Goal: Information Seeking & Learning: Learn about a topic

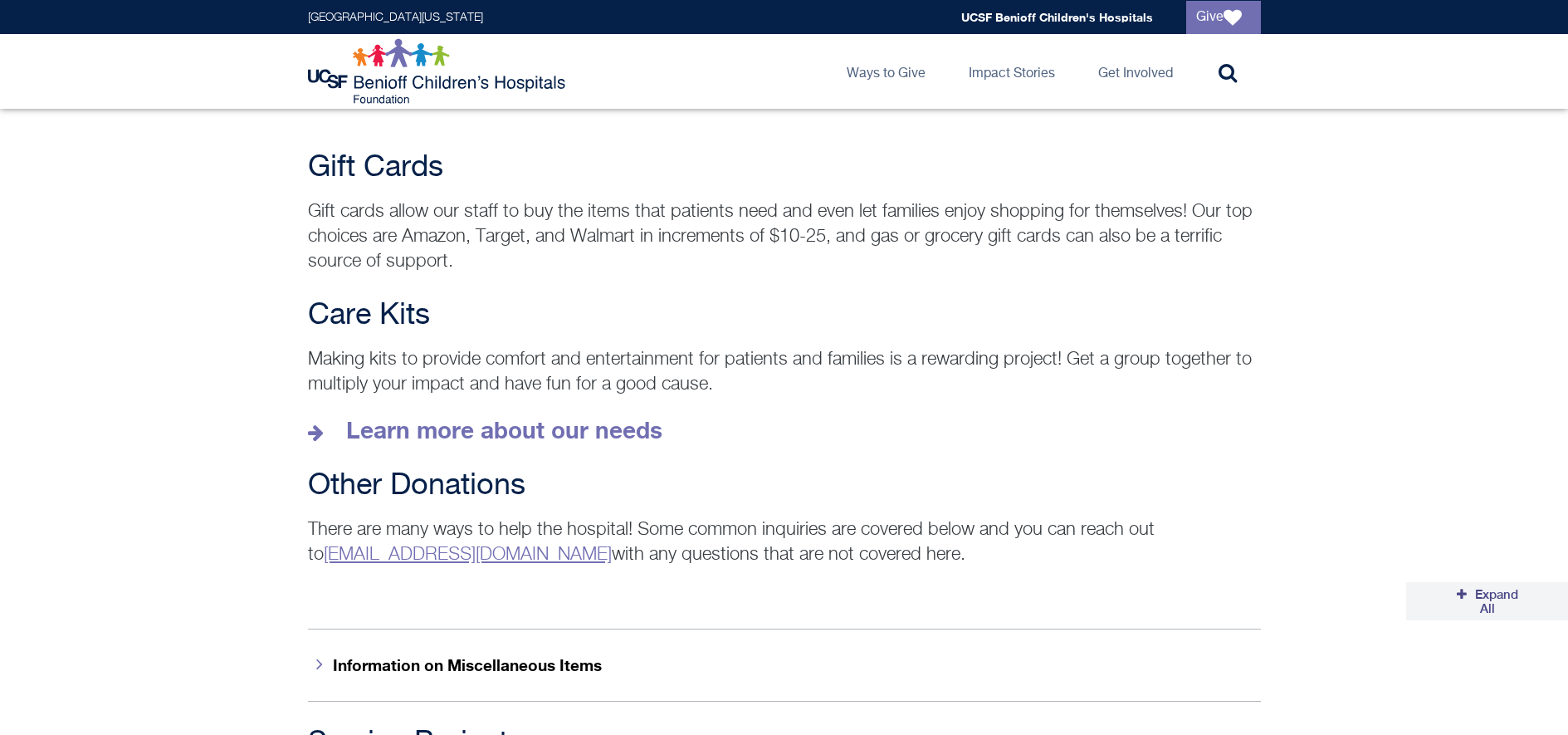
scroll to position [2235, 0]
click at [548, 416] on strong "Learn more about our needs" at bounding box center [504, 429] width 317 height 28
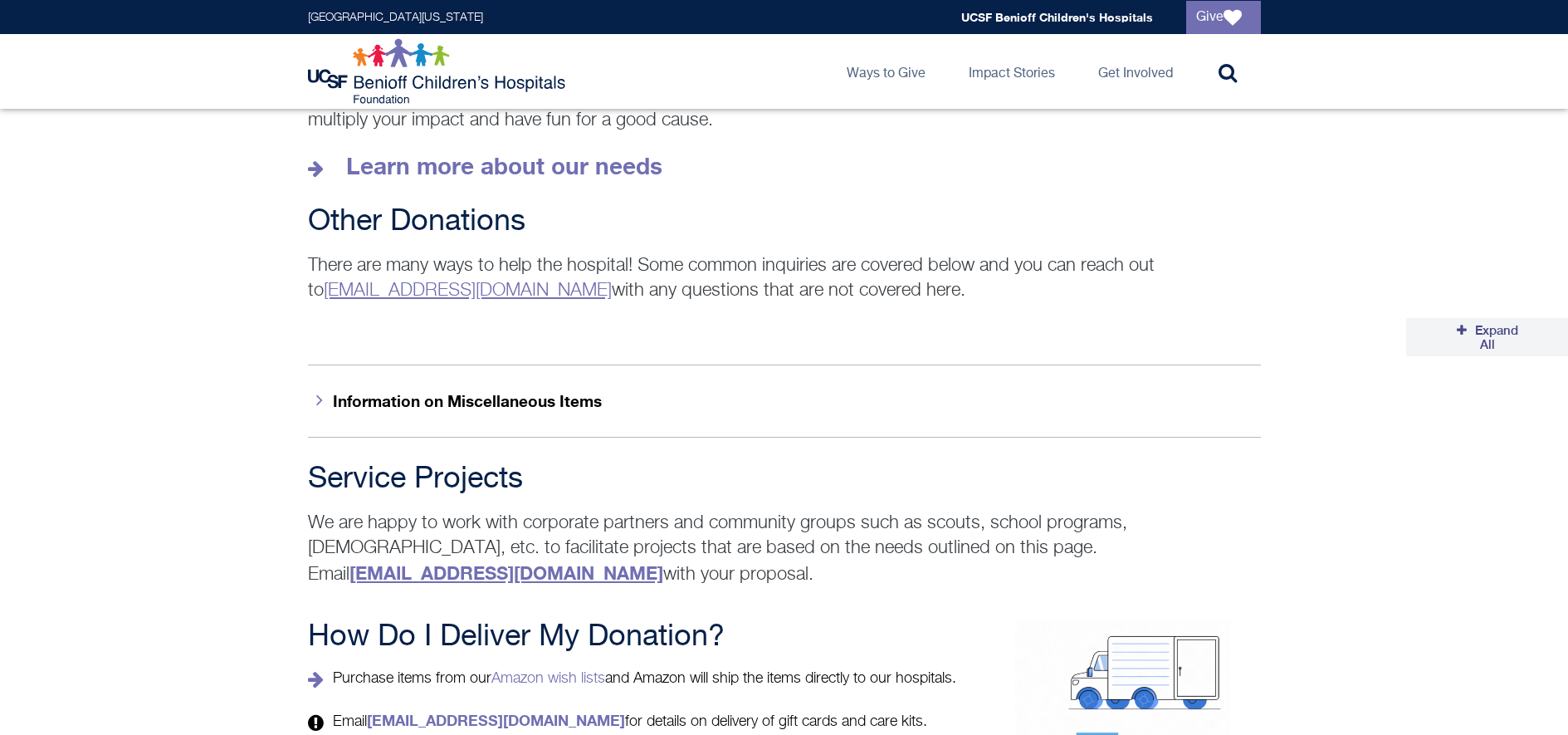
scroll to position [2579, 0]
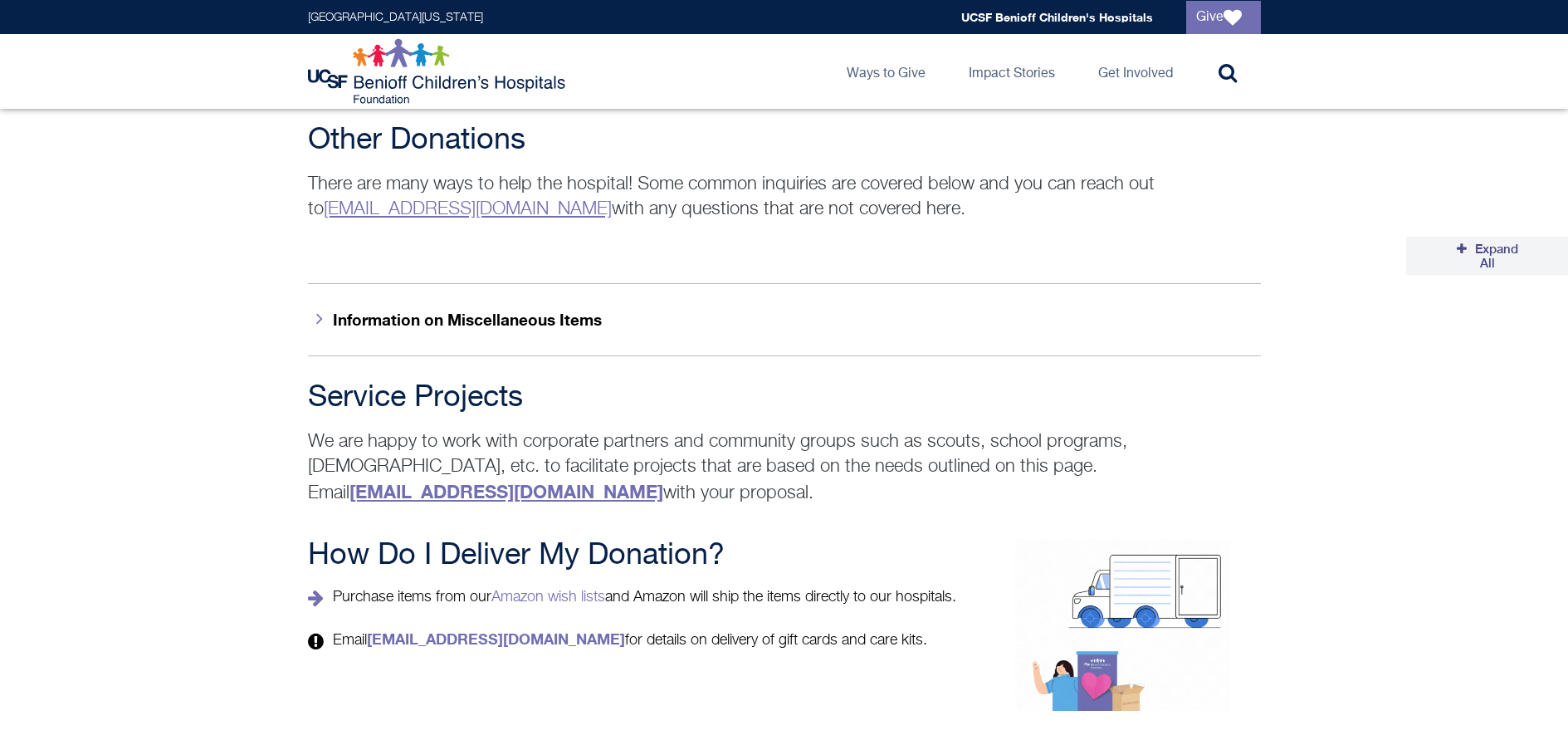
click at [319, 309] on icon "button" at bounding box center [320, 318] width 7 height 18
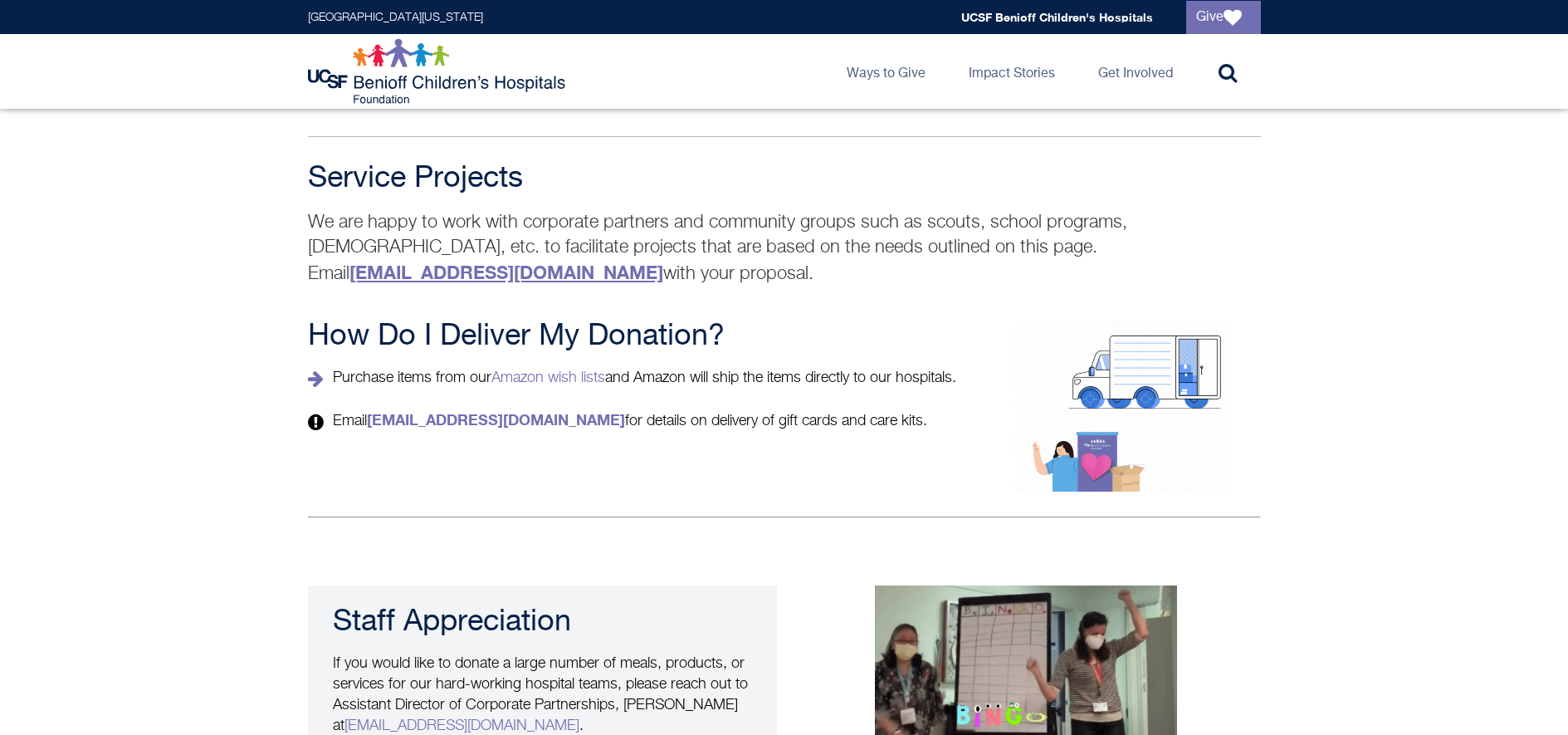
scroll to position [3672, 0]
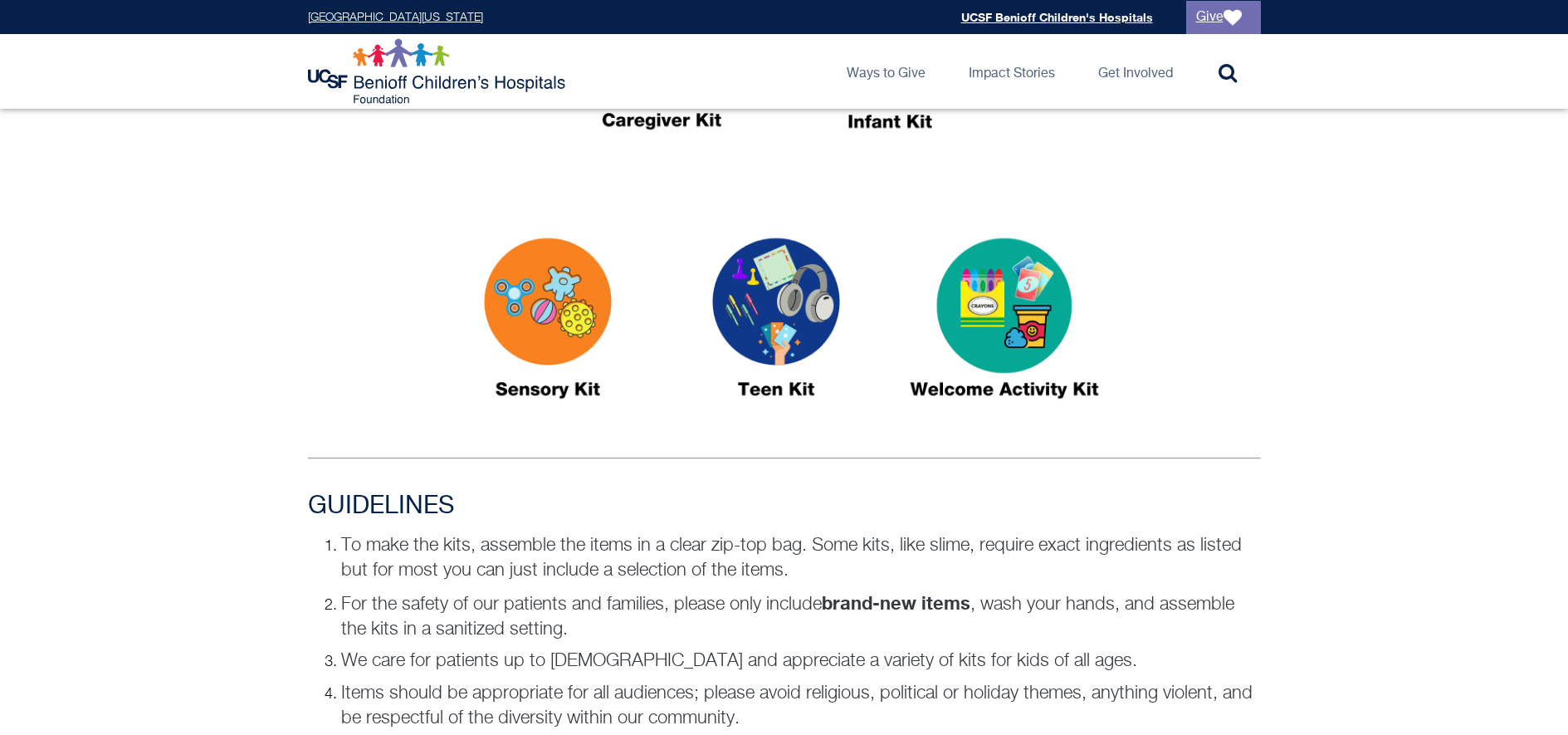
scroll to position [503, 0]
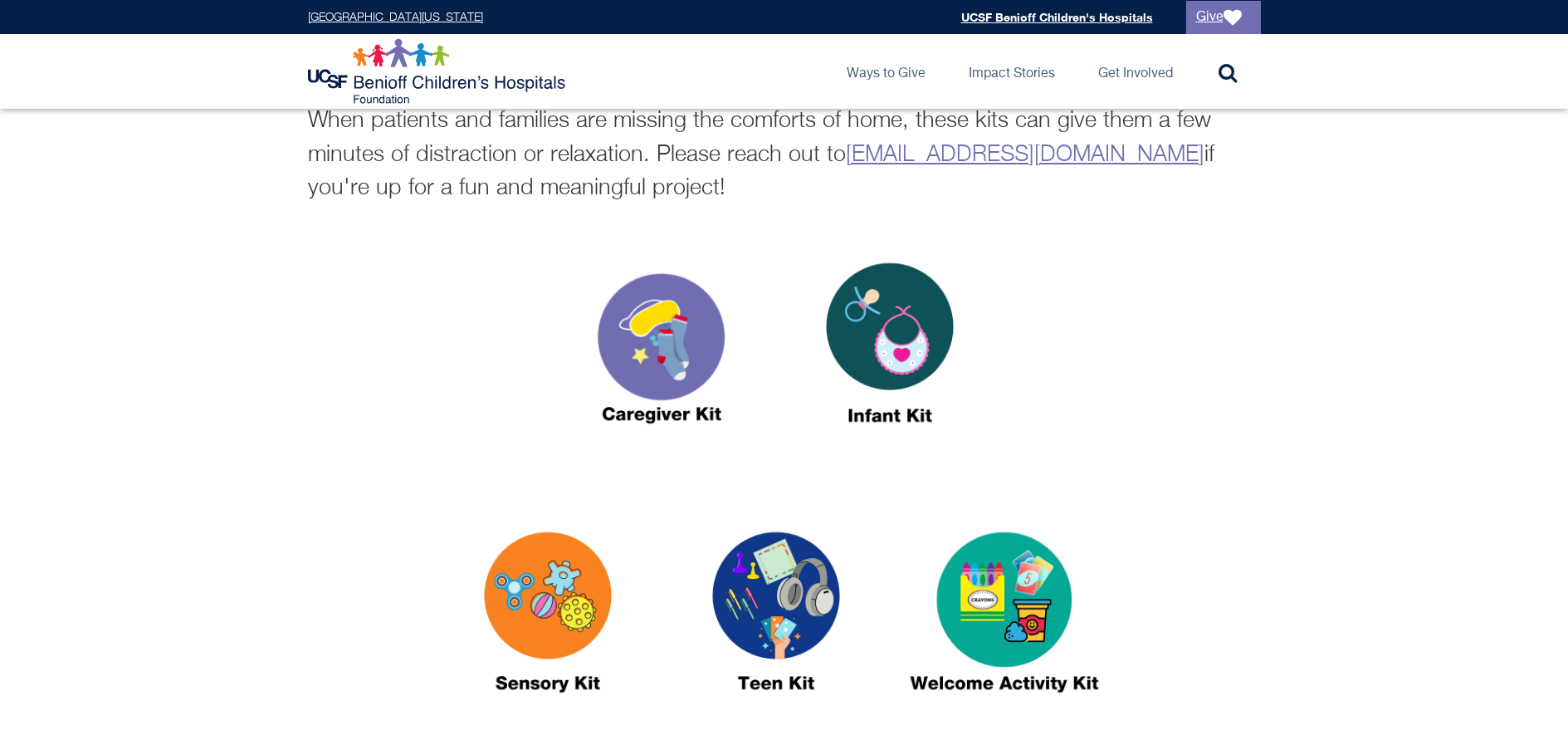
click at [678, 374] on img at bounding box center [661, 350] width 207 height 239
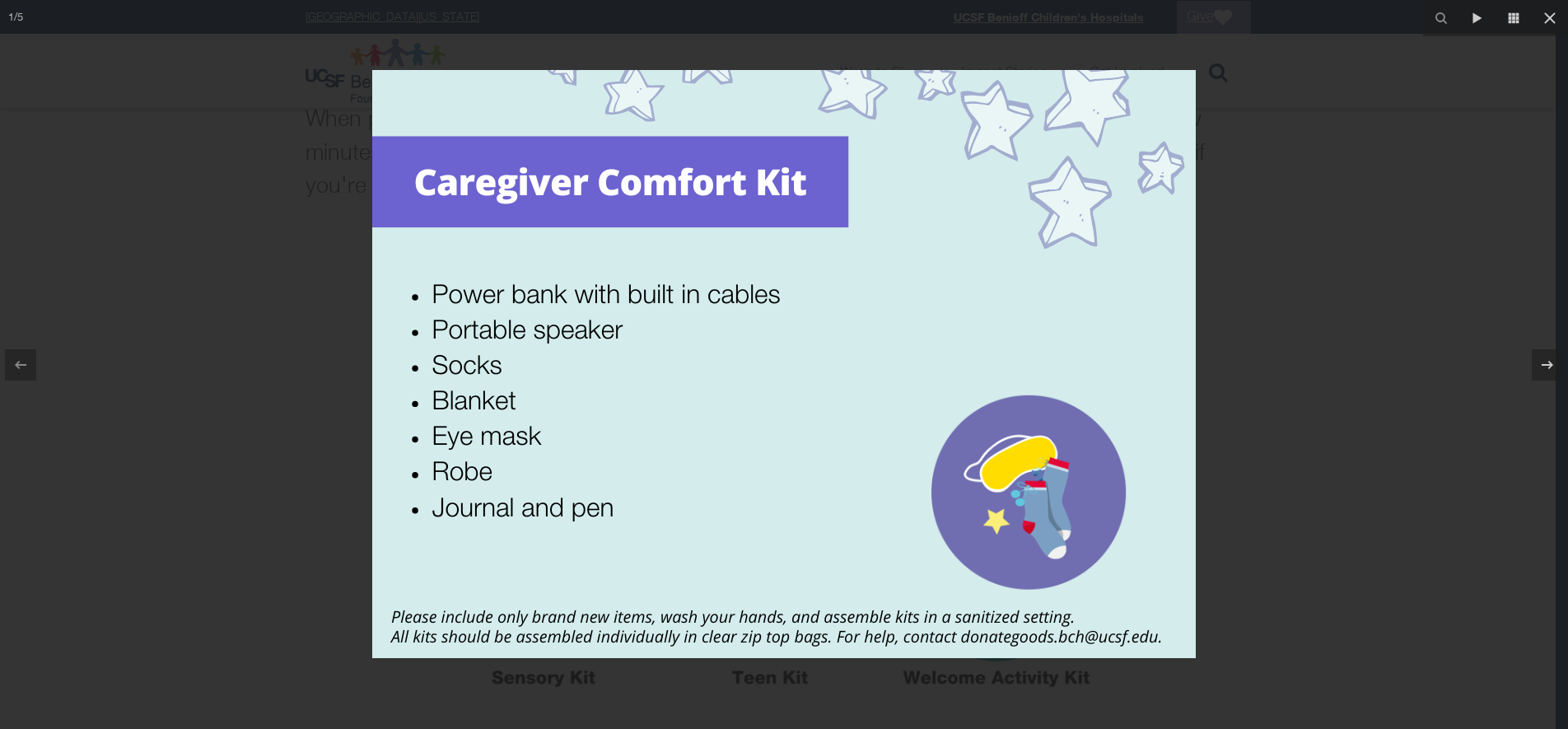
click at [1304, 51] on div at bounding box center [784, 364] width 1568 height 729
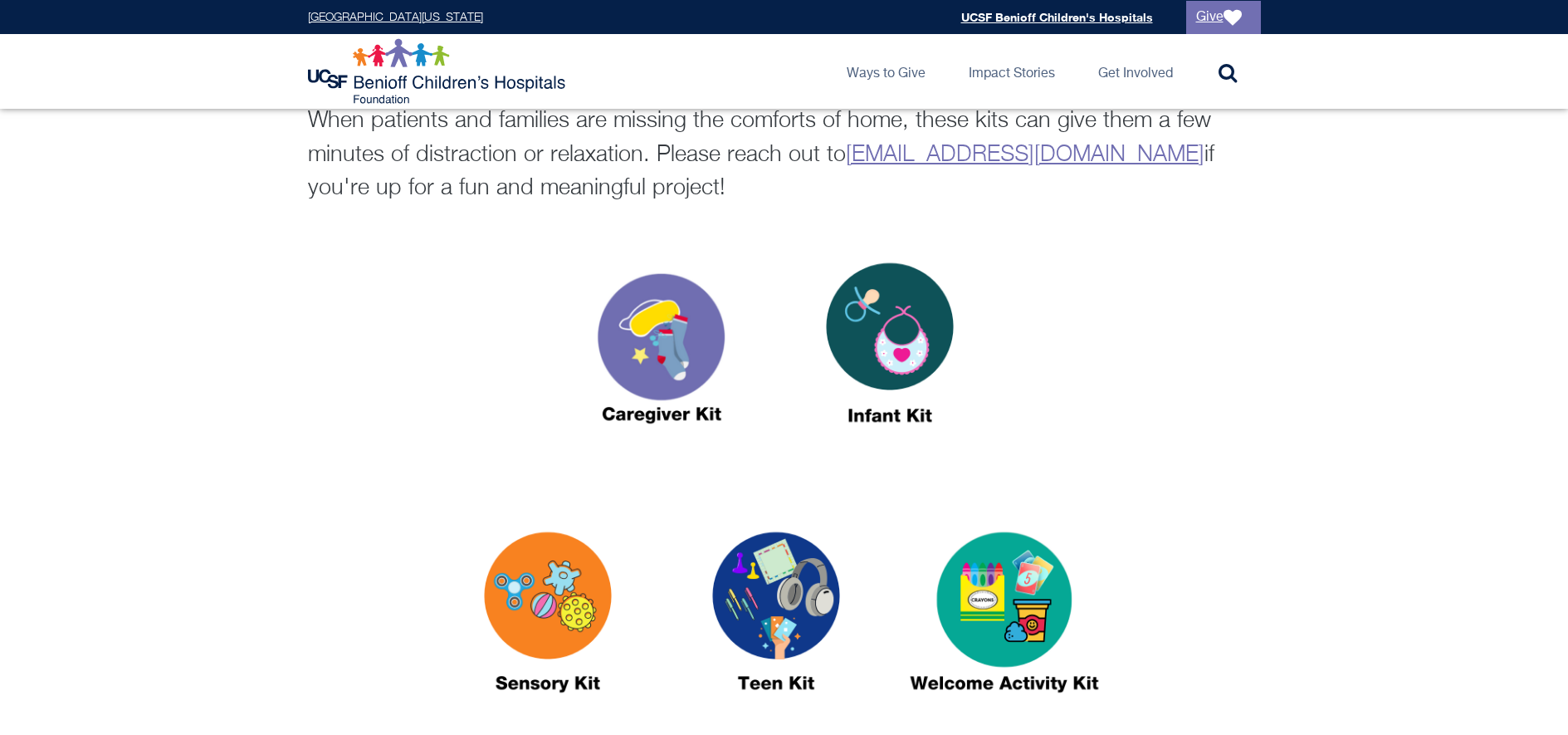
click at [907, 352] on img at bounding box center [889, 350] width 207 height 239
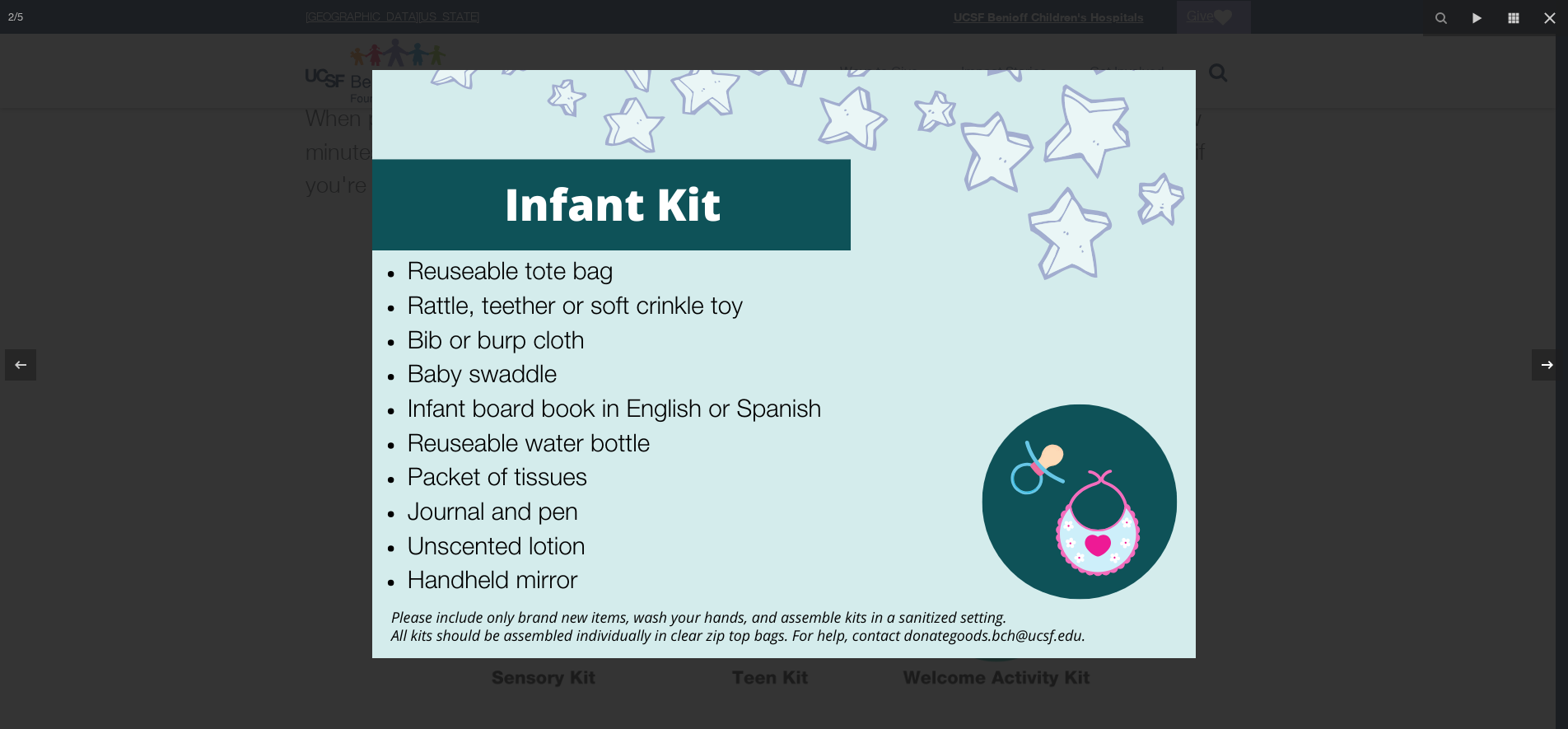
click at [1552, 372] on icon at bounding box center [1548, 364] width 20 height 20
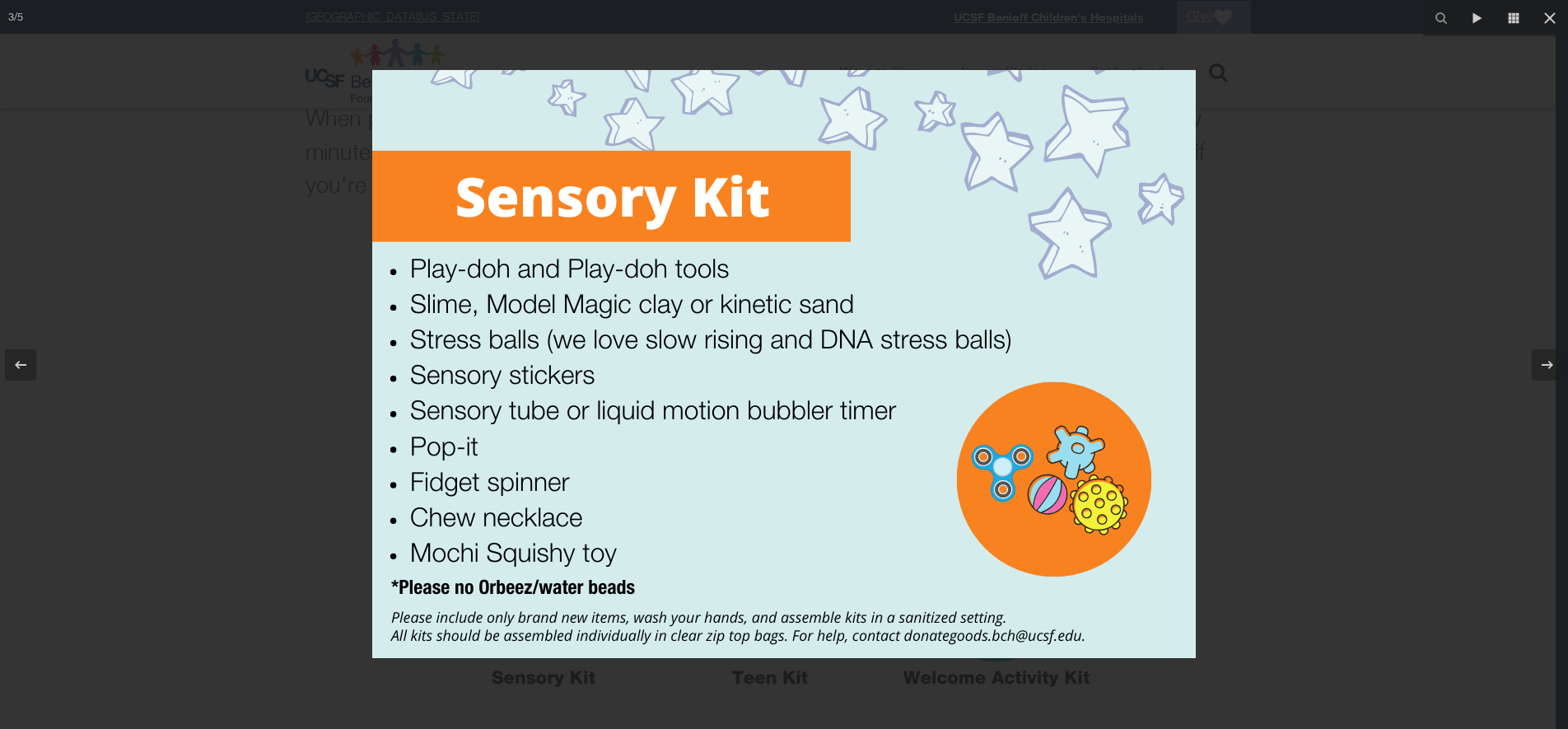
click at [1308, 203] on div at bounding box center [784, 364] width 1568 height 729
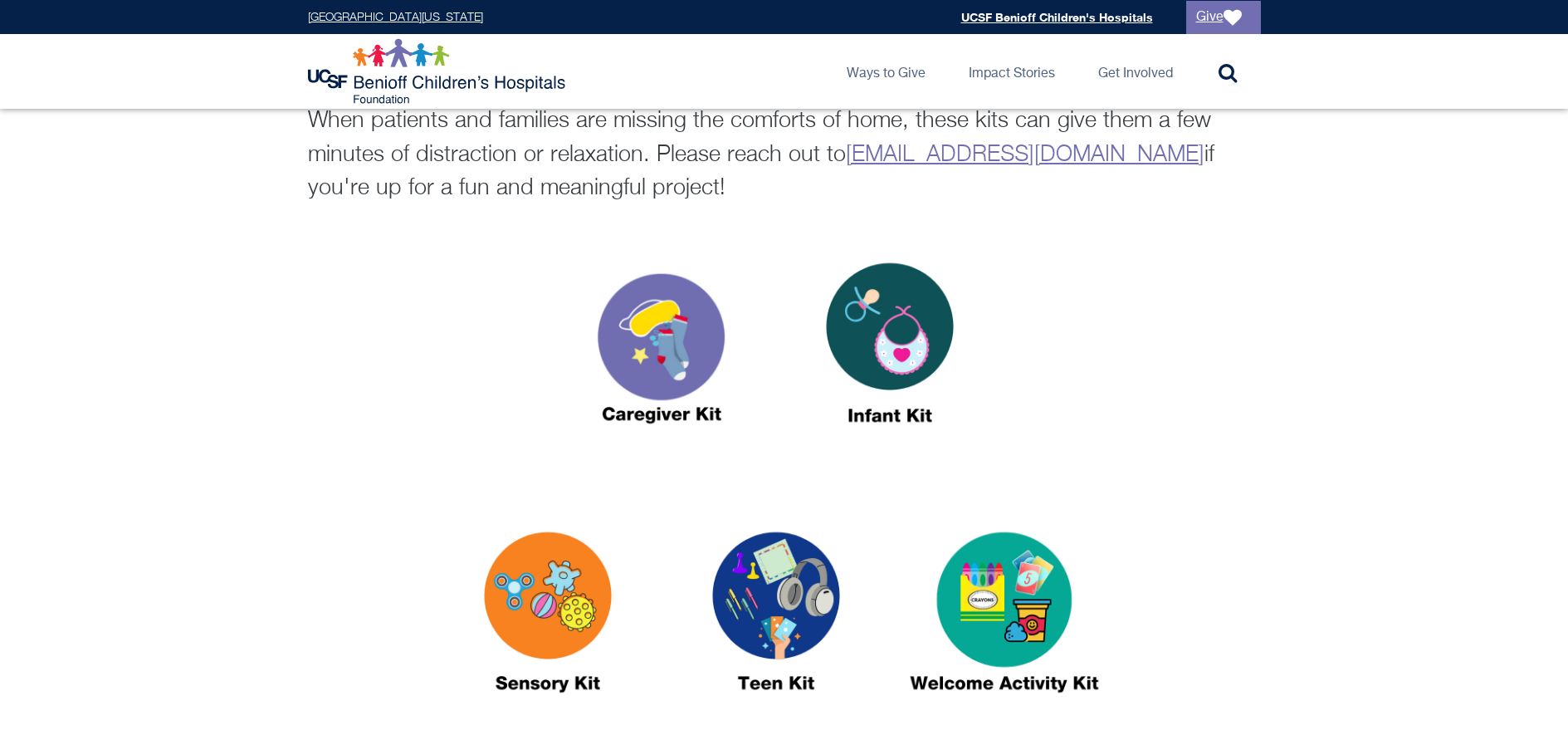
click at [759, 607] on img at bounding box center [776, 620] width 207 height 239
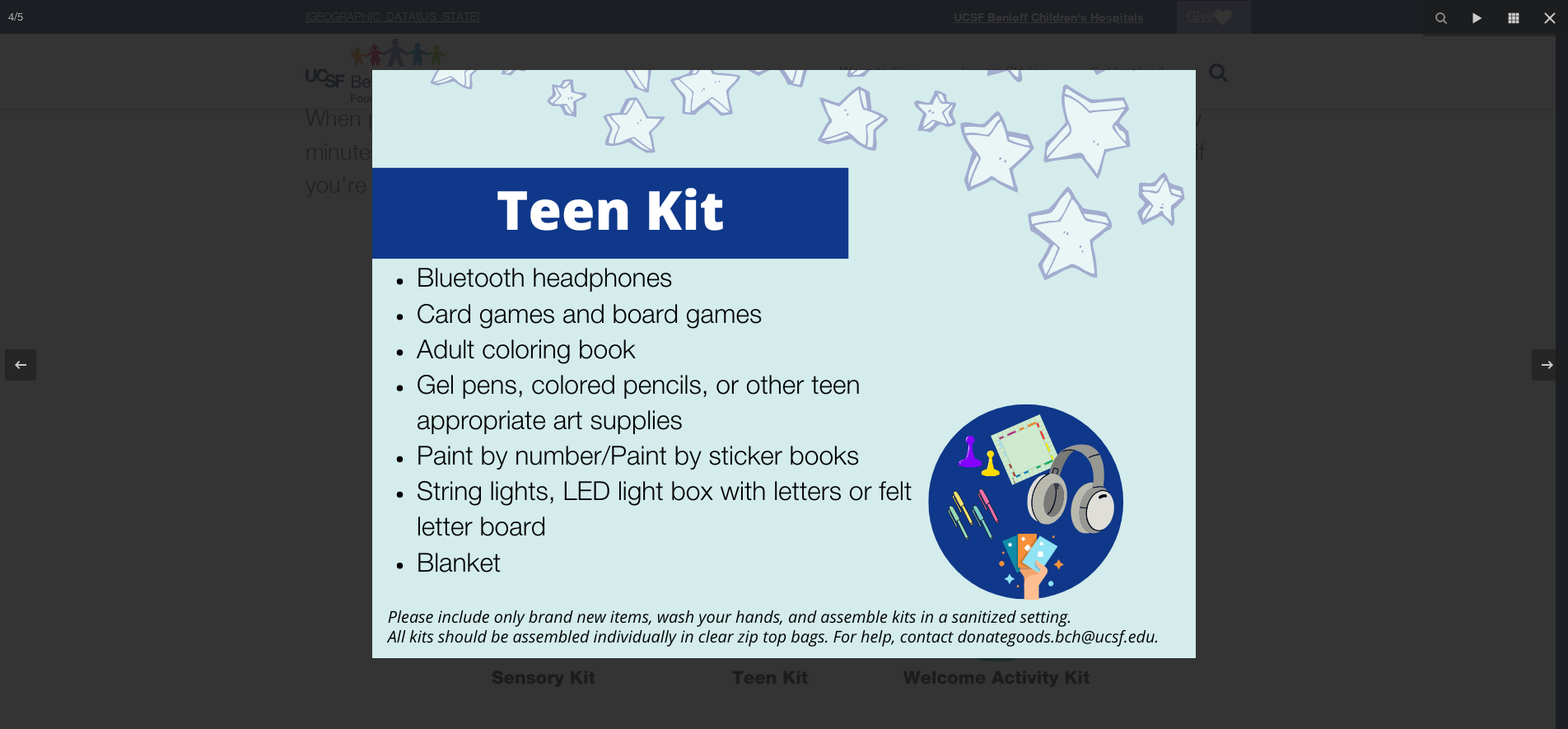
click at [1361, 213] on div at bounding box center [784, 364] width 1568 height 729
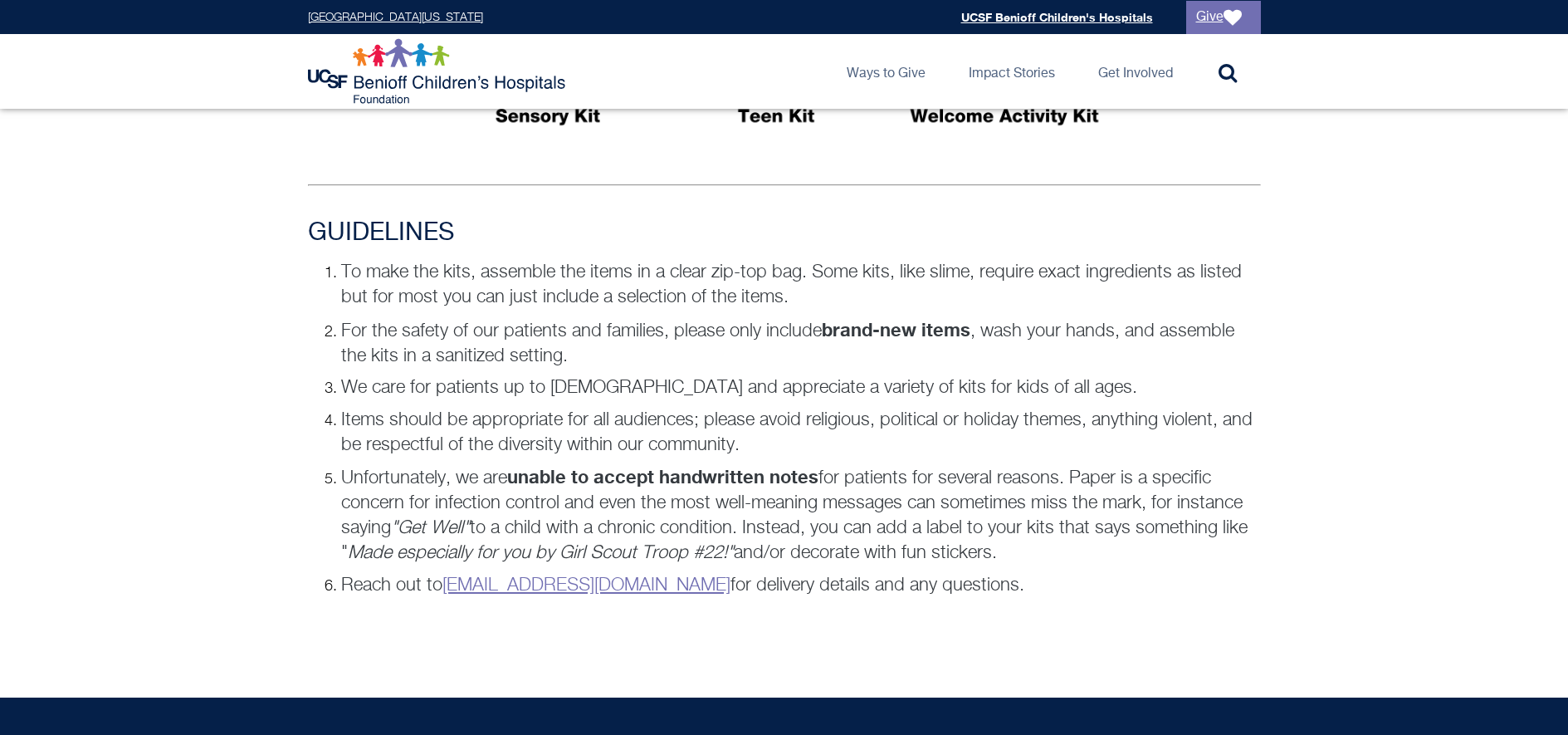
scroll to position [718, 0]
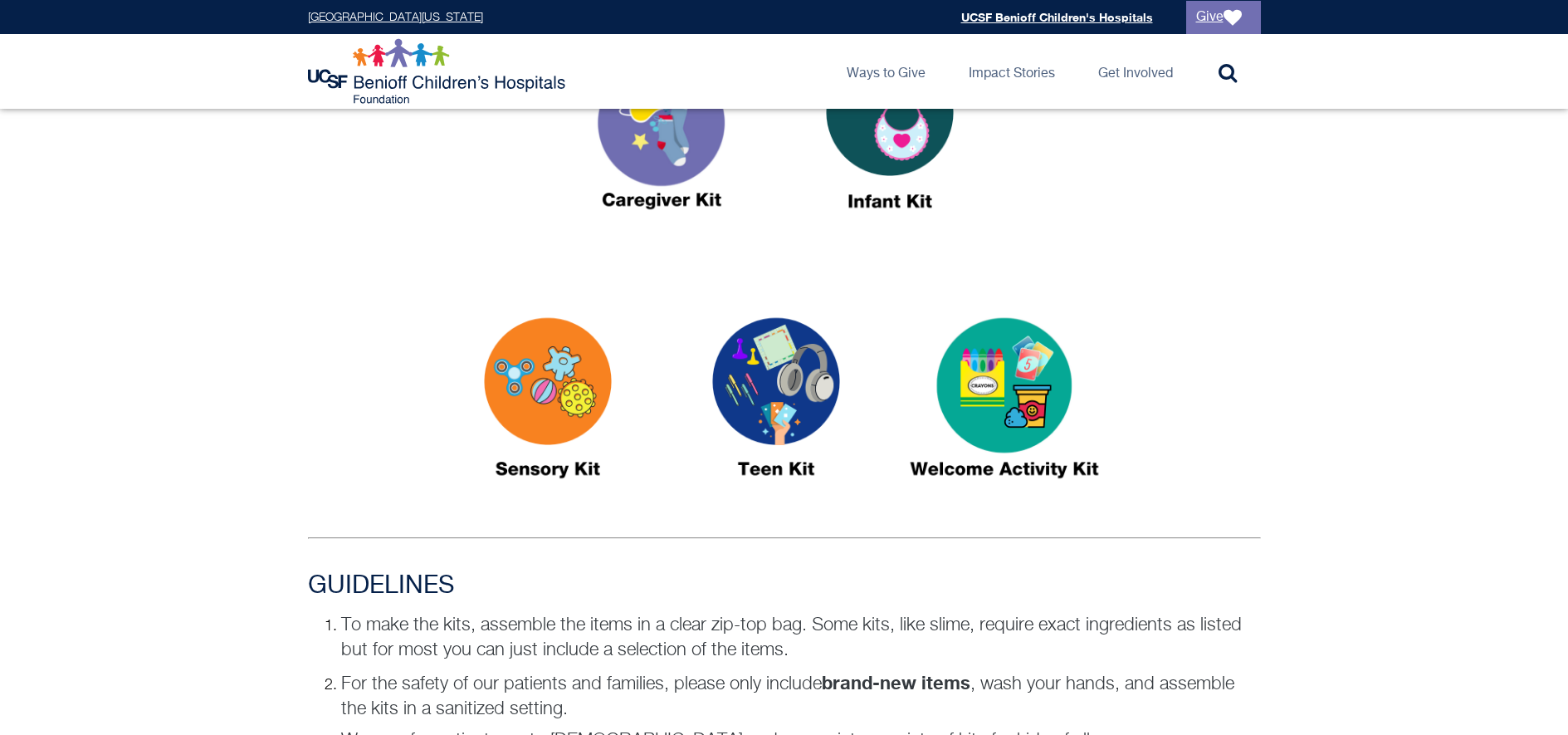
click at [1032, 383] on img at bounding box center [1004, 405] width 207 height 239
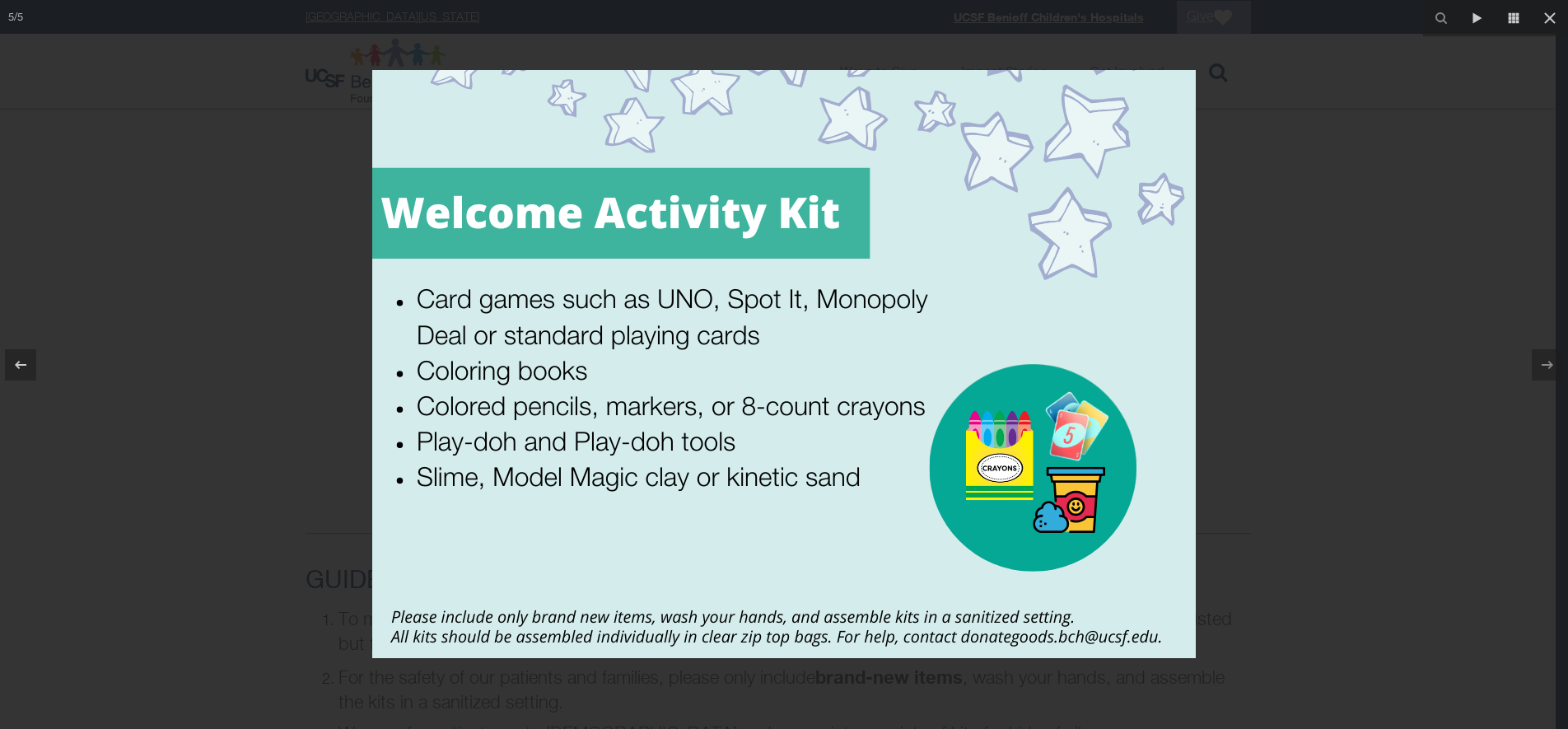
click at [1466, 153] on div at bounding box center [784, 364] width 1568 height 729
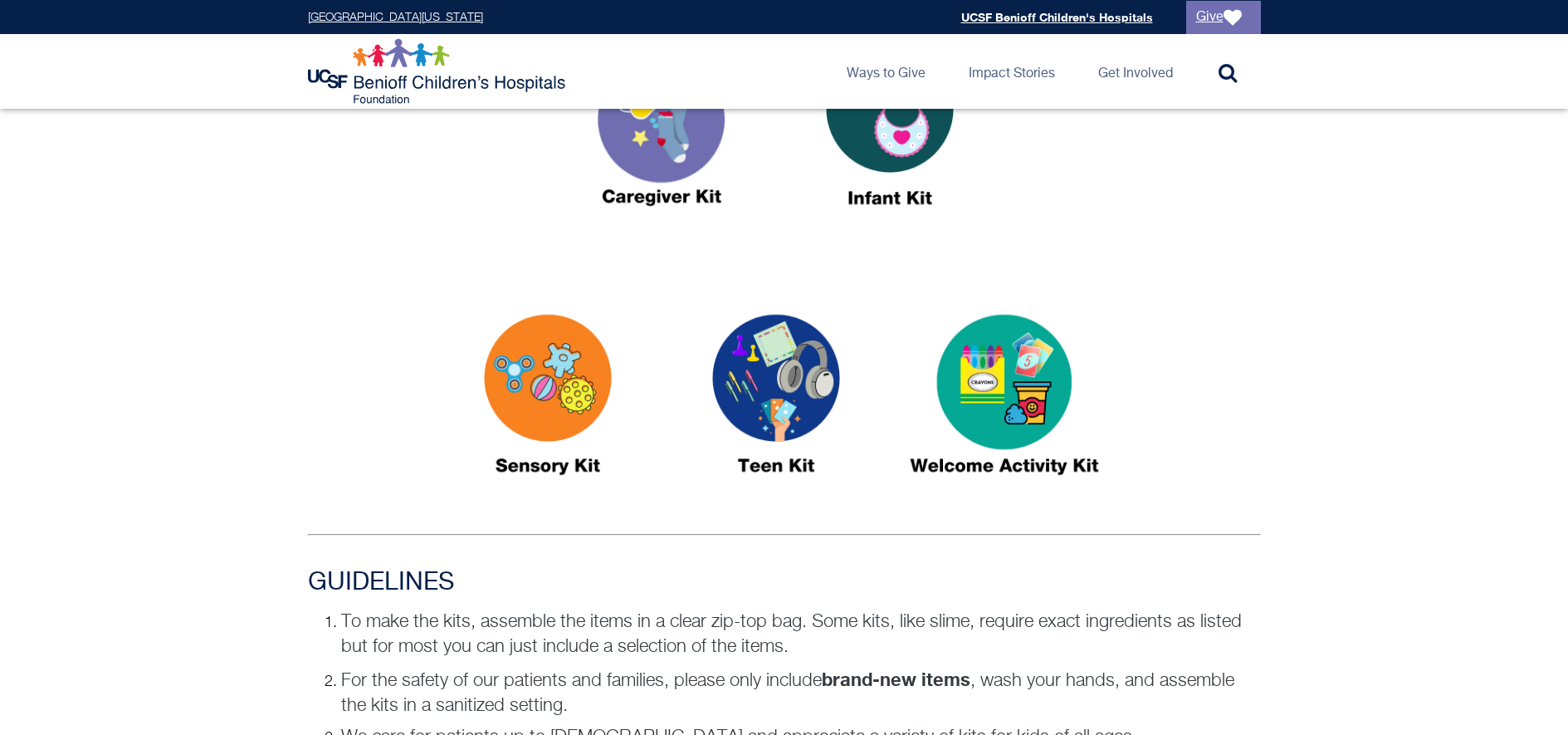
scroll to position [818, 0]
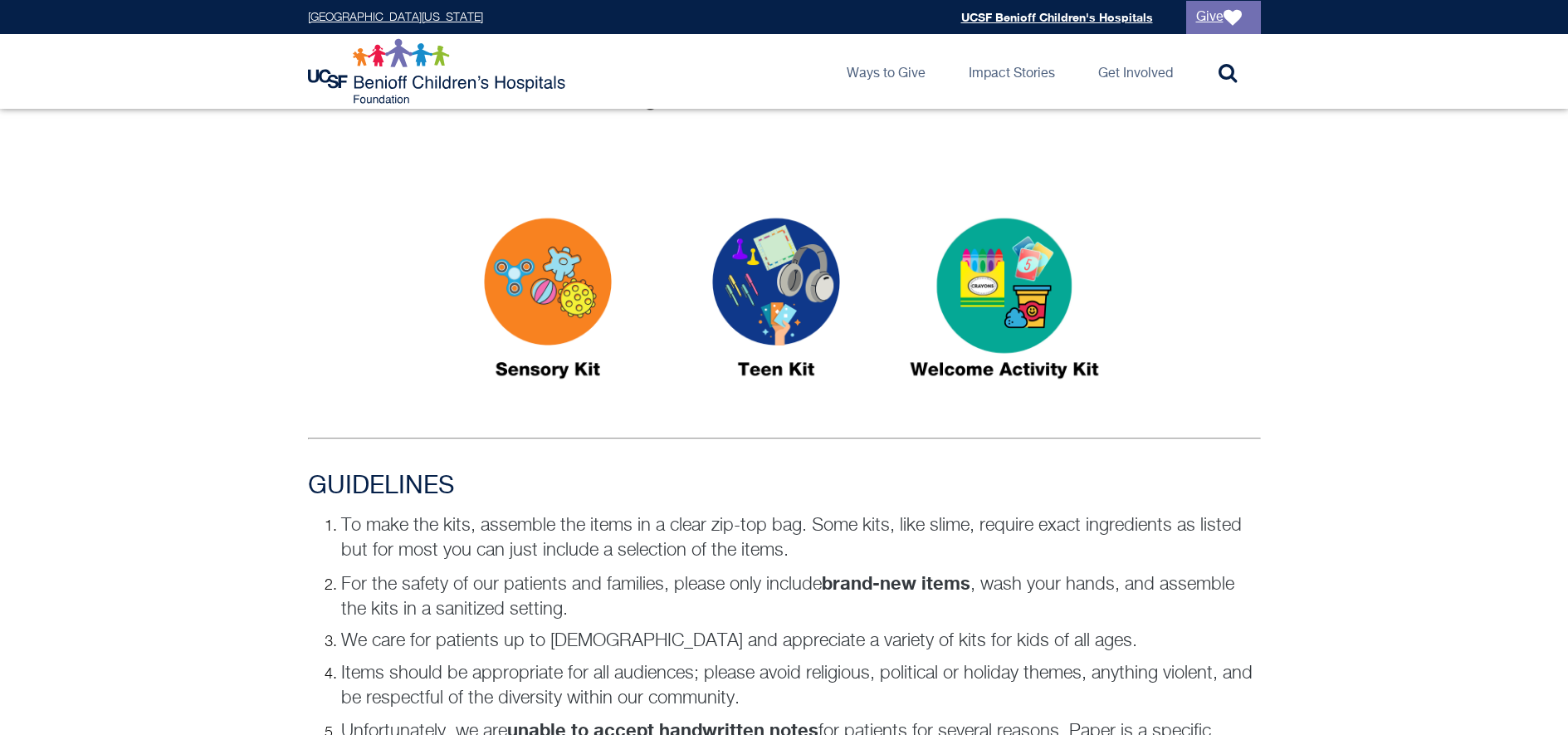
click at [999, 324] on img at bounding box center [1004, 306] width 207 height 239
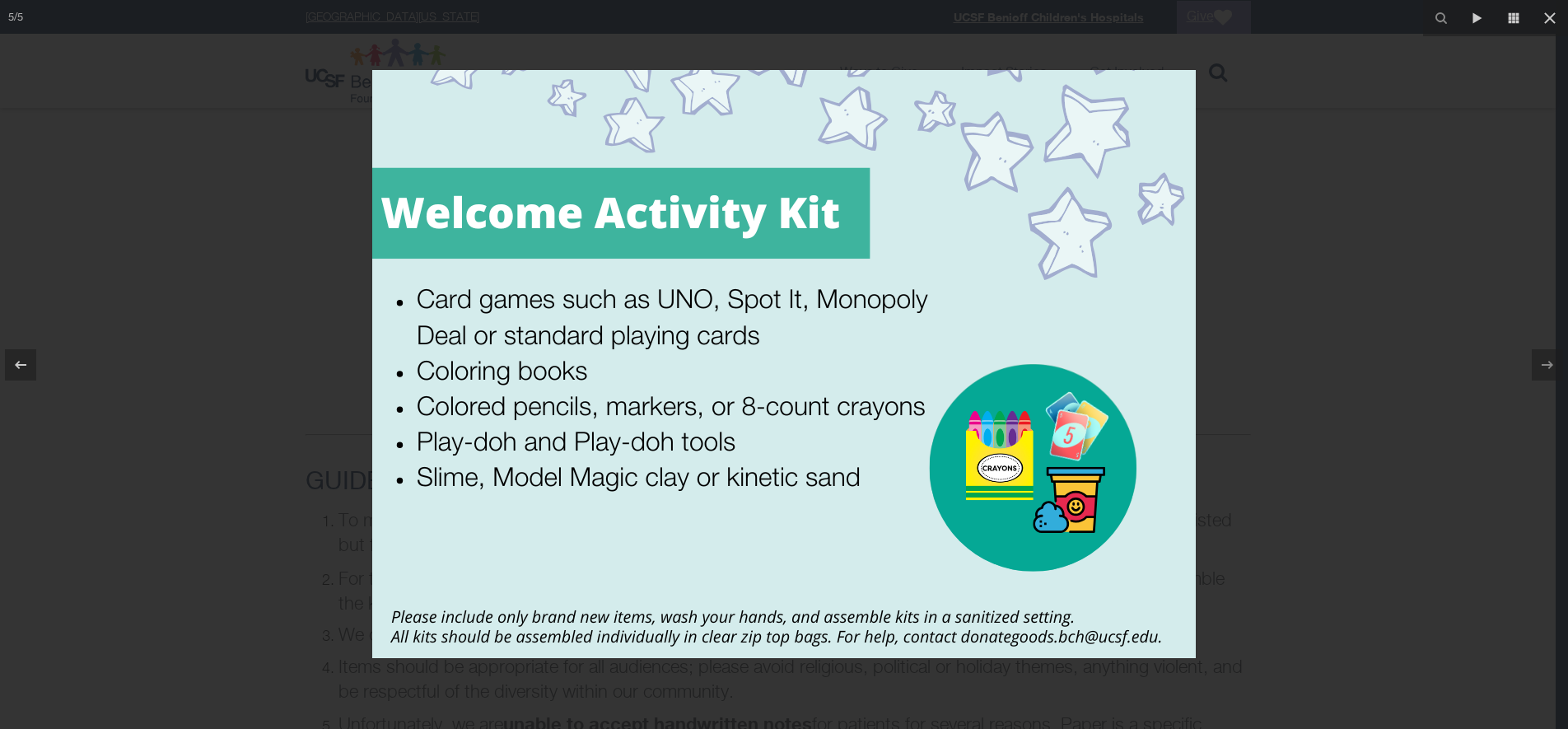
click at [1419, 104] on div at bounding box center [784, 364] width 1568 height 729
